Goal: Transaction & Acquisition: Purchase product/service

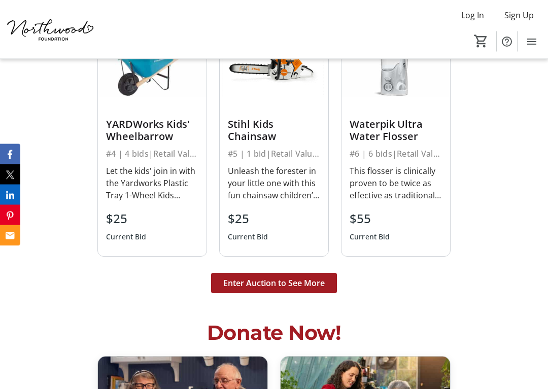
scroll to position [2392, 0]
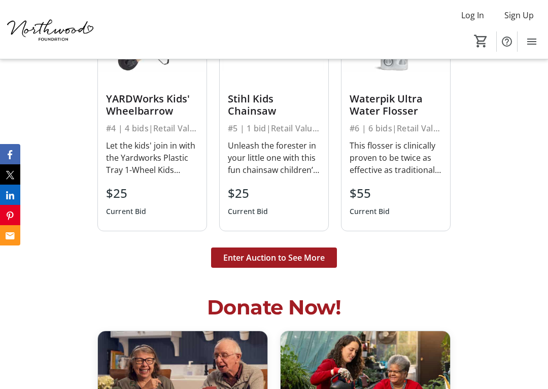
click at [304, 258] on span "Enter Auction to See More" at bounding box center [274, 258] width 102 height 12
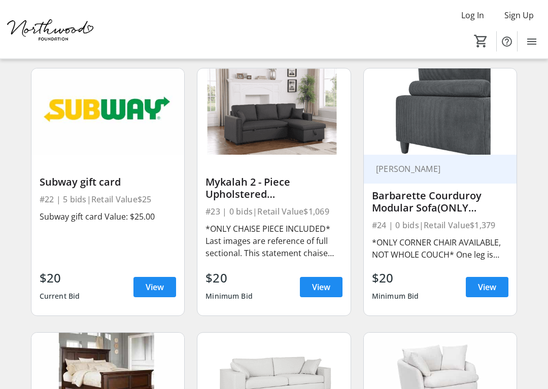
scroll to position [1897, 0]
click at [320, 286] on span "View" at bounding box center [321, 287] width 18 height 12
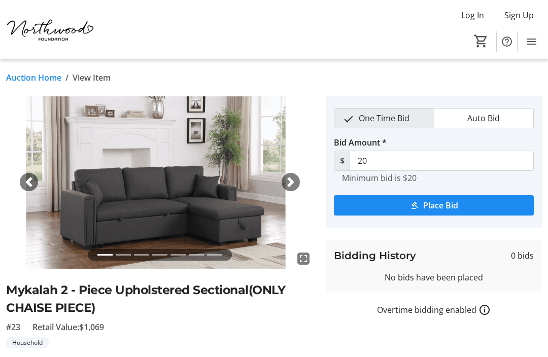
click at [291, 183] on span "button" at bounding box center [291, 182] width 10 height 10
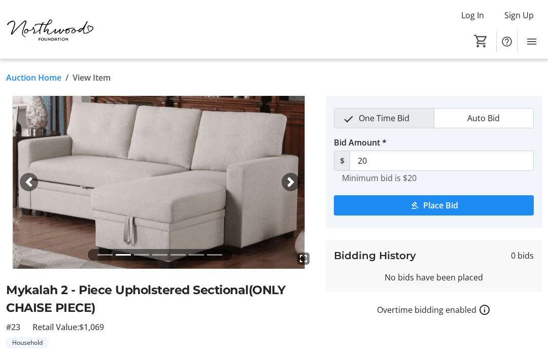
click at [297, 182] on div "Next" at bounding box center [291, 182] width 18 height 18
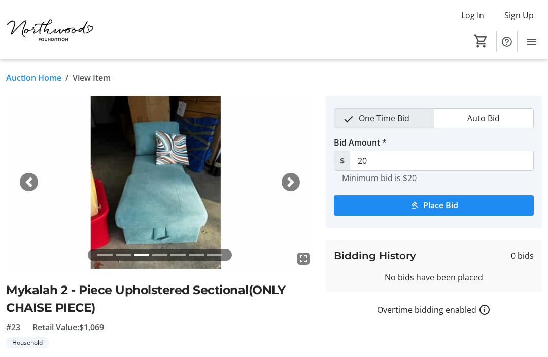
click at [295, 186] on span "button" at bounding box center [291, 182] width 10 height 10
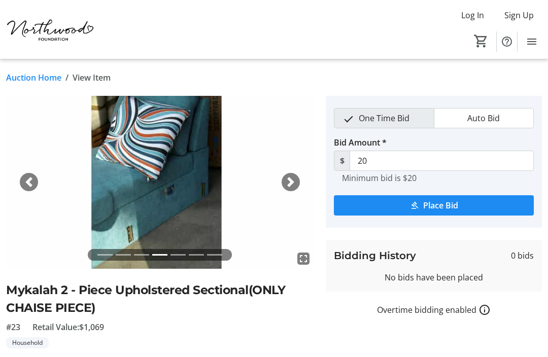
click at [294, 181] on span "button" at bounding box center [291, 182] width 10 height 10
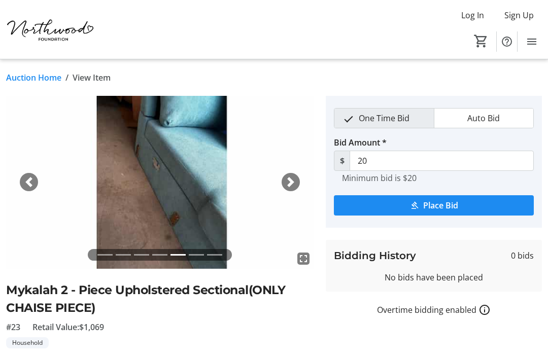
click at [294, 182] on span "button" at bounding box center [291, 182] width 10 height 10
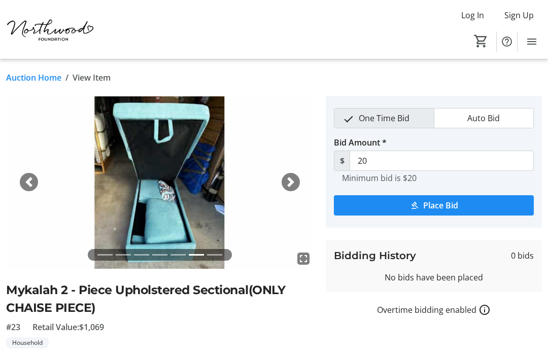
click at [295, 184] on span "button" at bounding box center [291, 182] width 10 height 10
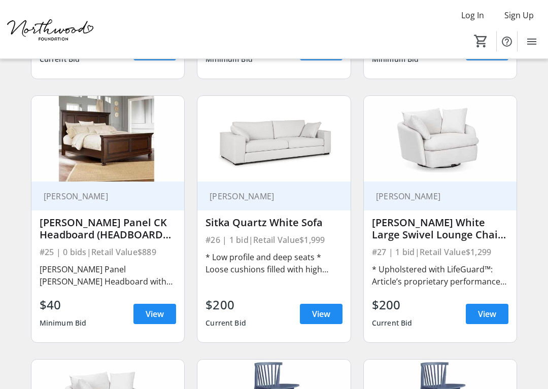
scroll to position [2134, 0]
click at [326, 311] on span "View" at bounding box center [321, 314] width 18 height 12
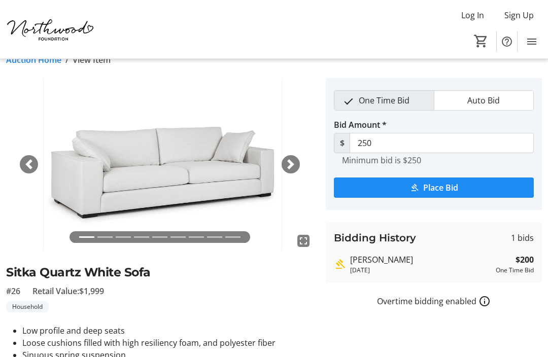
scroll to position [8, 0]
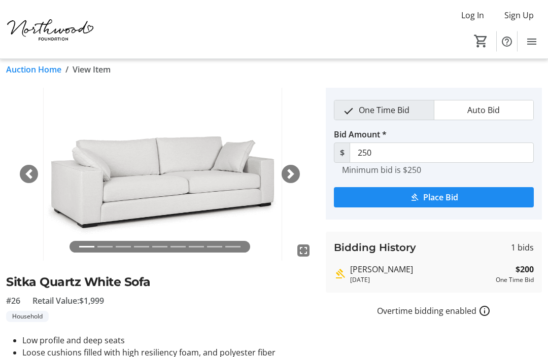
click at [296, 175] on div "Next" at bounding box center [291, 174] width 18 height 18
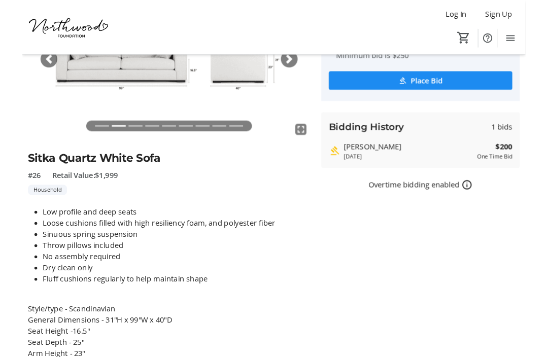
scroll to position [0, 0]
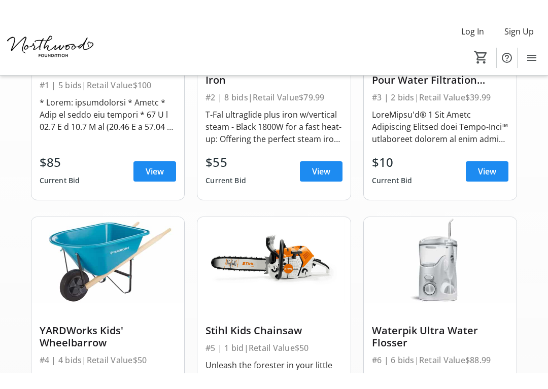
scroll to position [72, 0]
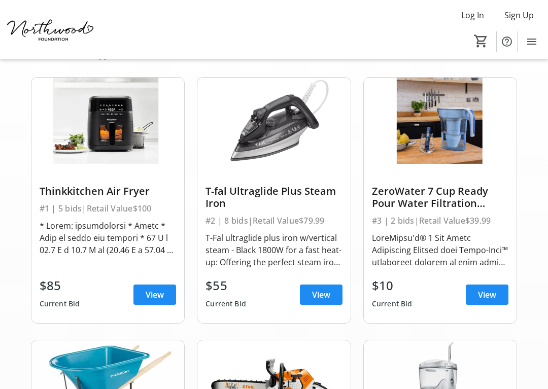
click at [323, 296] on span "View" at bounding box center [321, 295] width 18 height 12
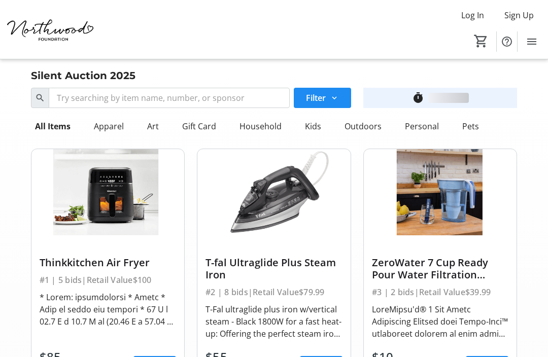
scroll to position [72, 0]
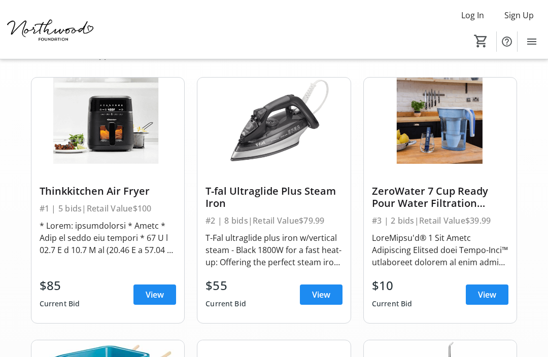
click at [156, 301] on span at bounding box center [154, 295] width 43 height 24
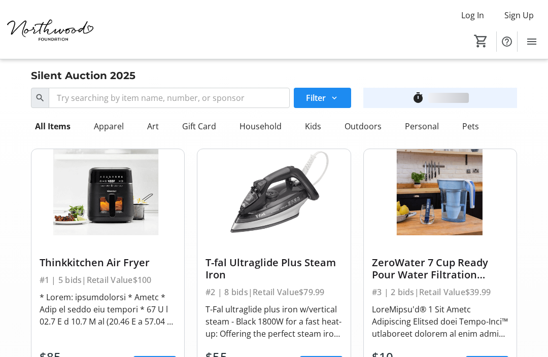
scroll to position [72, 0]
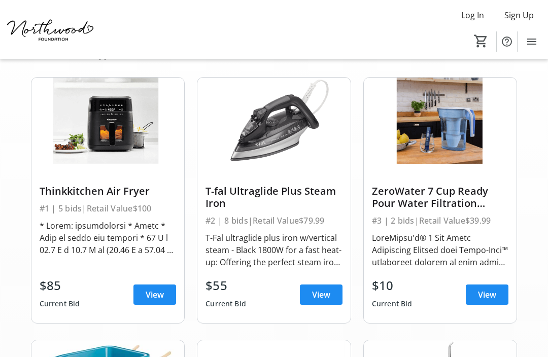
click at [152, 293] on span "View" at bounding box center [155, 295] width 18 height 12
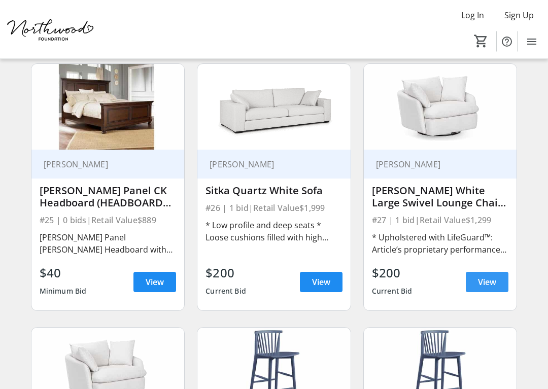
scroll to position [2166, 0]
click at [498, 284] on span at bounding box center [487, 282] width 43 height 24
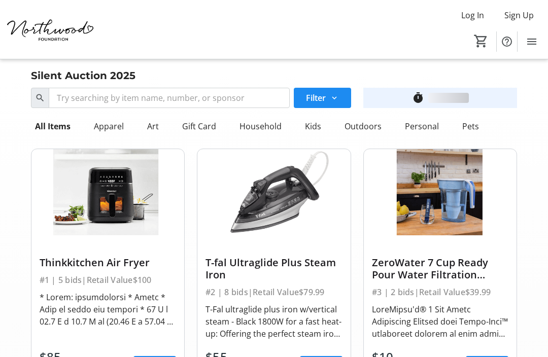
scroll to position [2166, 0]
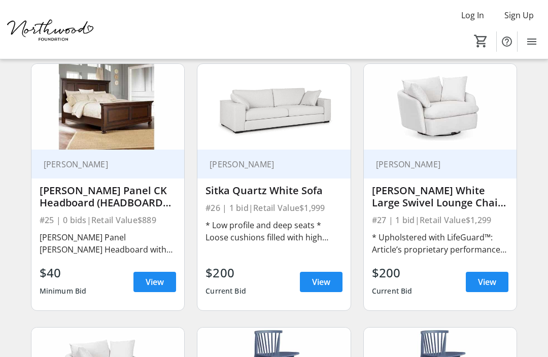
click at [325, 286] on span "View" at bounding box center [321, 282] width 18 height 12
